Goal: Check status: Check status

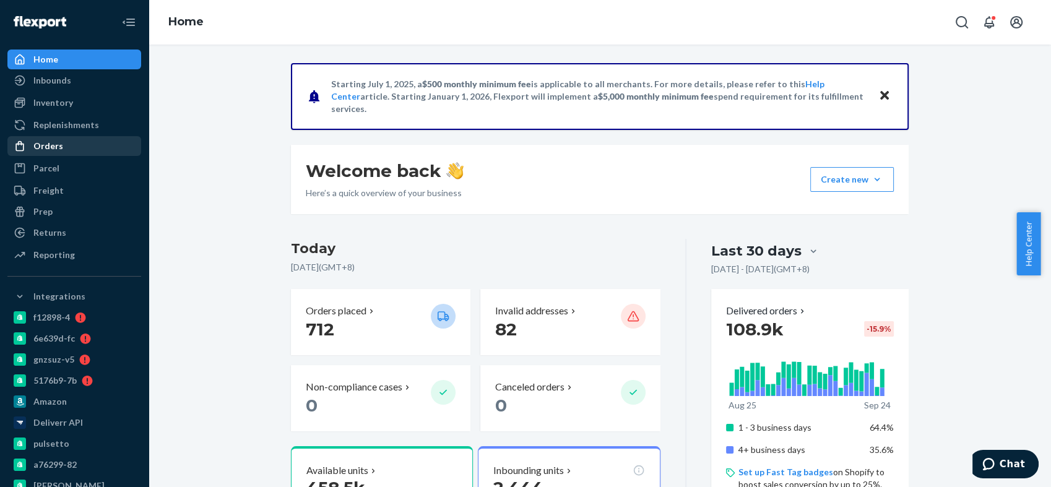
click at [66, 146] on div "Orders" at bounding box center [74, 145] width 131 height 17
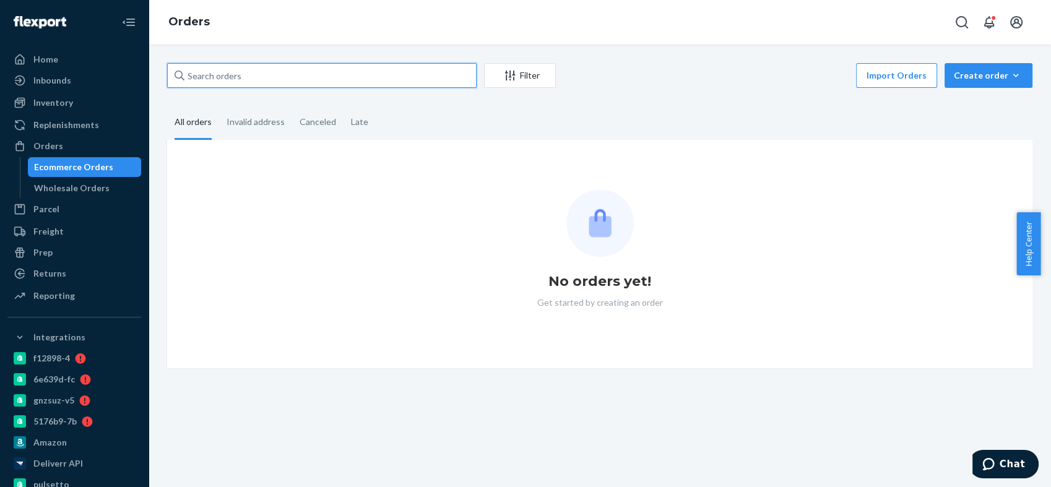
click at [262, 79] on input "text" at bounding box center [322, 75] width 310 height 25
paste input "BIO-2779256"
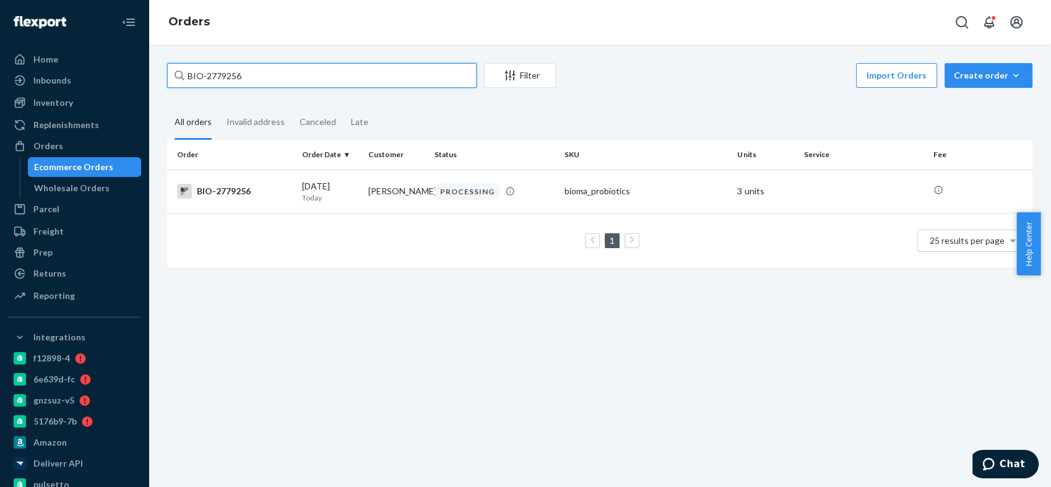
click at [221, 75] on input "BIO-2779256" at bounding box center [322, 75] width 310 height 25
paste input "65393"
type input "BIO-2765393"
click at [235, 188] on div "BIO-2765393" at bounding box center [234, 191] width 115 height 15
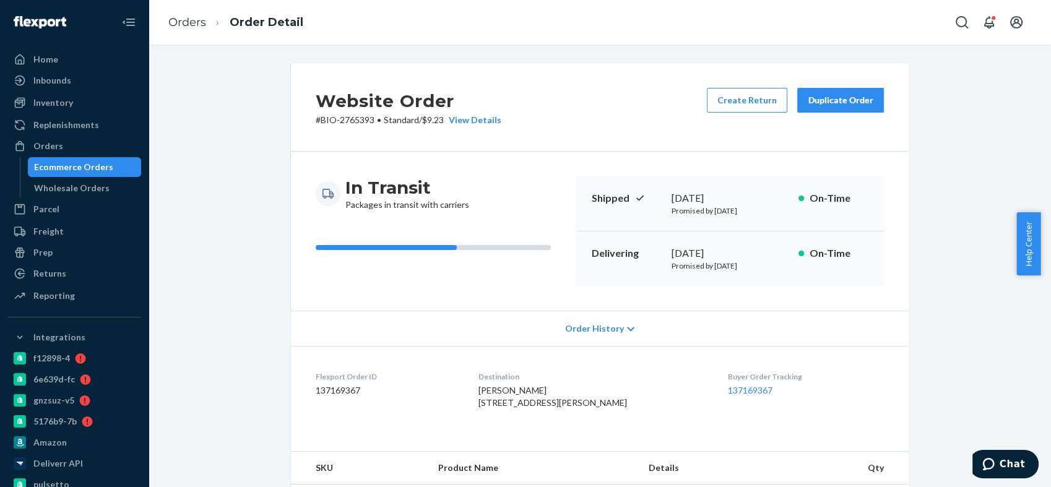
scroll to position [206, 0]
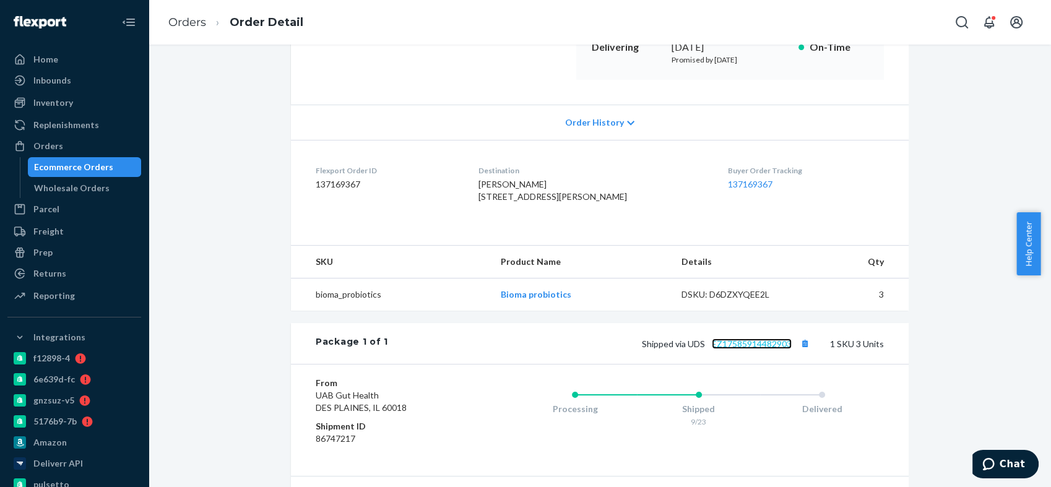
click at [742, 349] on link "EZ17585914482903" at bounding box center [752, 344] width 80 height 11
click at [87, 139] on div "Orders" at bounding box center [74, 145] width 131 height 17
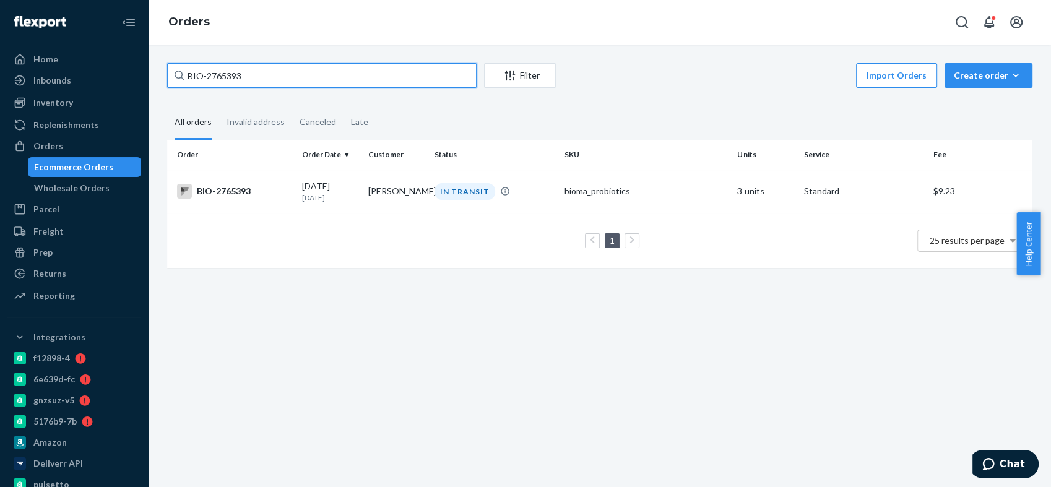
click at [219, 74] on input "BIO-2765393" at bounding box center [322, 75] width 310 height 25
paste input "9298"
type input "BIO-2769298"
click at [230, 194] on div "BIO-2769298" at bounding box center [234, 191] width 115 height 15
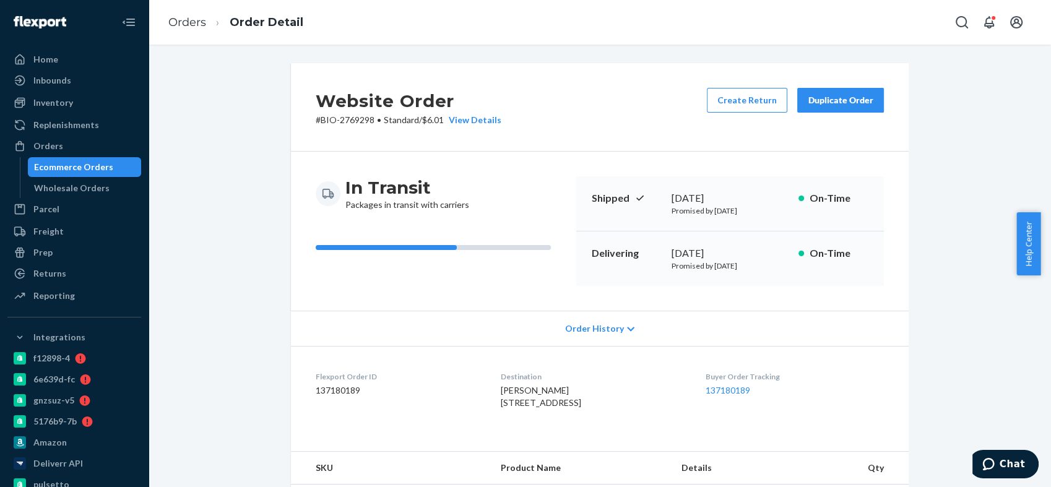
scroll to position [358, 0]
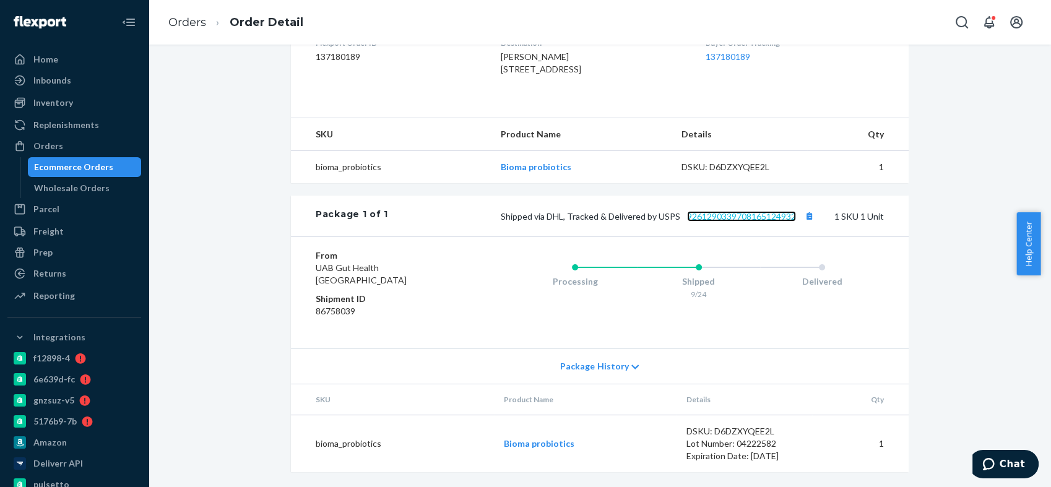
click at [710, 215] on link "9261290339708165124932" at bounding box center [741, 216] width 109 height 11
